Goal: Task Accomplishment & Management: Use online tool/utility

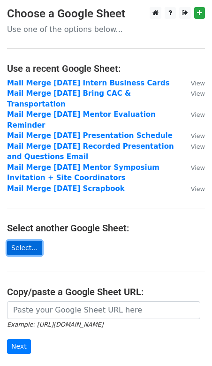
click at [24, 246] on link "Select..." at bounding box center [24, 247] width 35 height 15
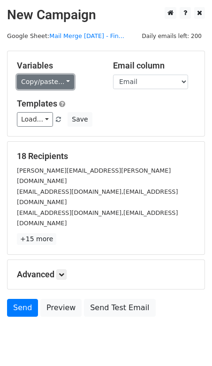
click at [62, 81] on link "Copy/paste..." at bounding box center [45, 82] width 57 height 15
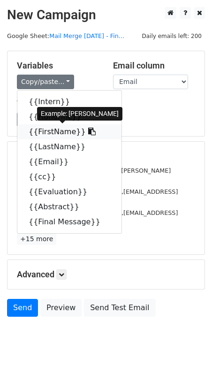
click at [50, 134] on link "{{FirstName}}" at bounding box center [69, 131] width 104 height 15
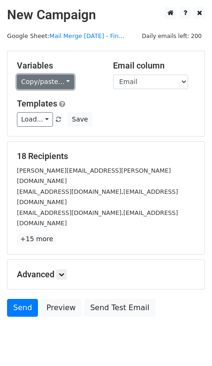
click at [61, 81] on link "Copy/paste..." at bounding box center [45, 82] width 57 height 15
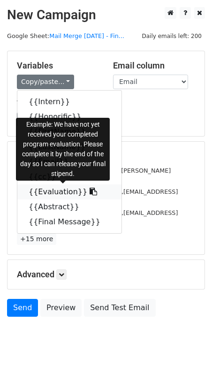
click at [55, 194] on link "{{Evaluation}}" at bounding box center [69, 191] width 104 height 15
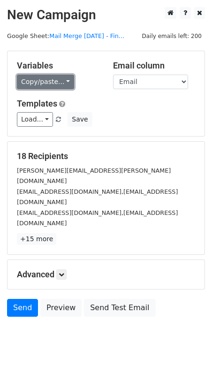
click at [51, 84] on link "Copy/paste..." at bounding box center [45, 82] width 57 height 15
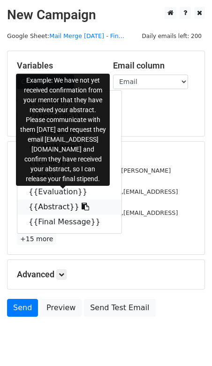
click at [60, 207] on link "{{Abstract}}" at bounding box center [69, 206] width 104 height 15
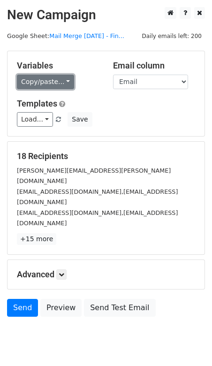
click at [58, 81] on link "Copy/paste..." at bounding box center [45, 82] width 57 height 15
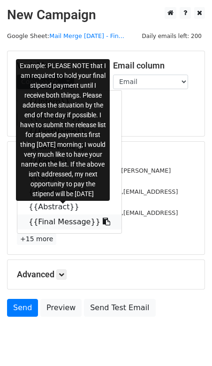
click at [58, 223] on link "{{Final Message}}" at bounding box center [69, 221] width 104 height 15
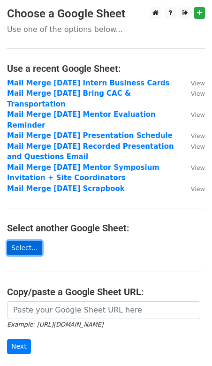
click at [28, 246] on link "Select..." at bounding box center [24, 247] width 35 height 15
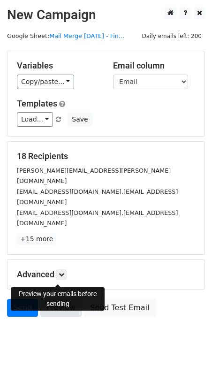
click at [51, 299] on link "Preview" at bounding box center [60, 308] width 41 height 18
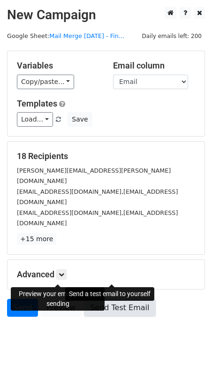
click at [115, 299] on link "Send Test Email" at bounding box center [119, 308] width 71 height 18
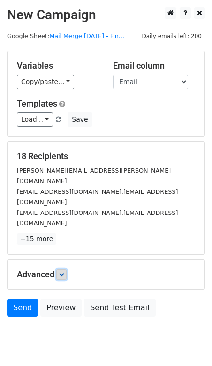
click at [63, 271] on icon at bounding box center [62, 274] width 6 height 6
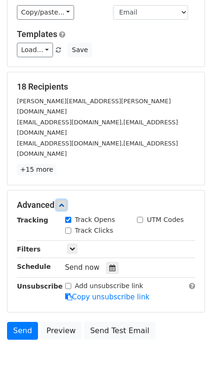
scroll to position [90, 0]
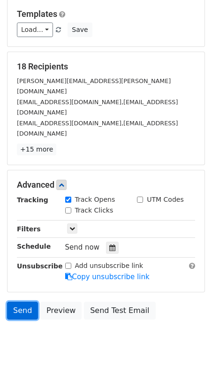
click at [22, 301] on link "Send" at bounding box center [22, 310] width 31 height 18
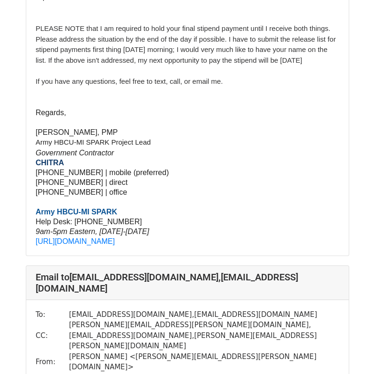
scroll to position [383, 0]
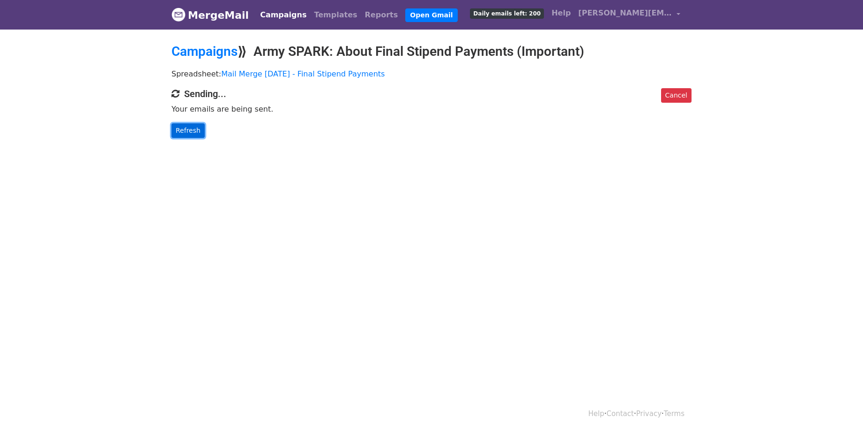
click at [193, 132] on link "Refresh" at bounding box center [188, 130] width 33 height 15
click at [192, 132] on link "Refresh" at bounding box center [188, 130] width 33 height 15
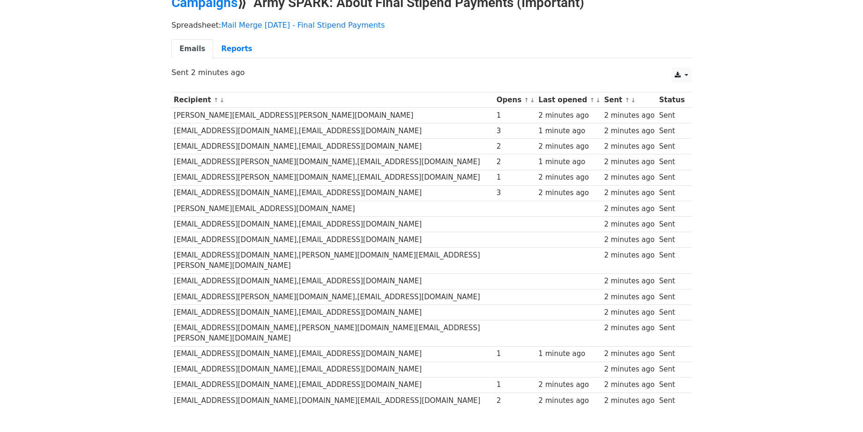
scroll to position [47, 0]
